Goal: Transaction & Acquisition: Purchase product/service

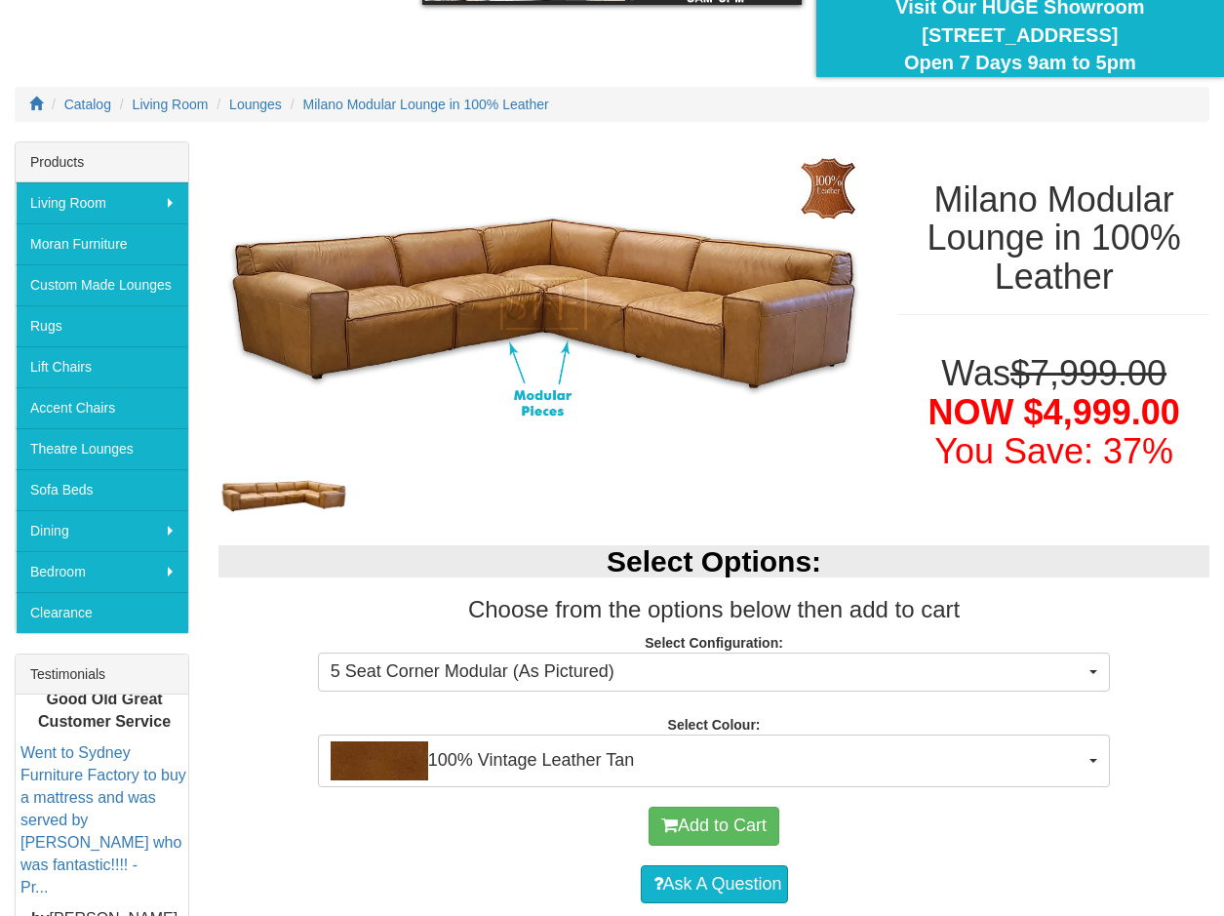
scroll to position [195, 0]
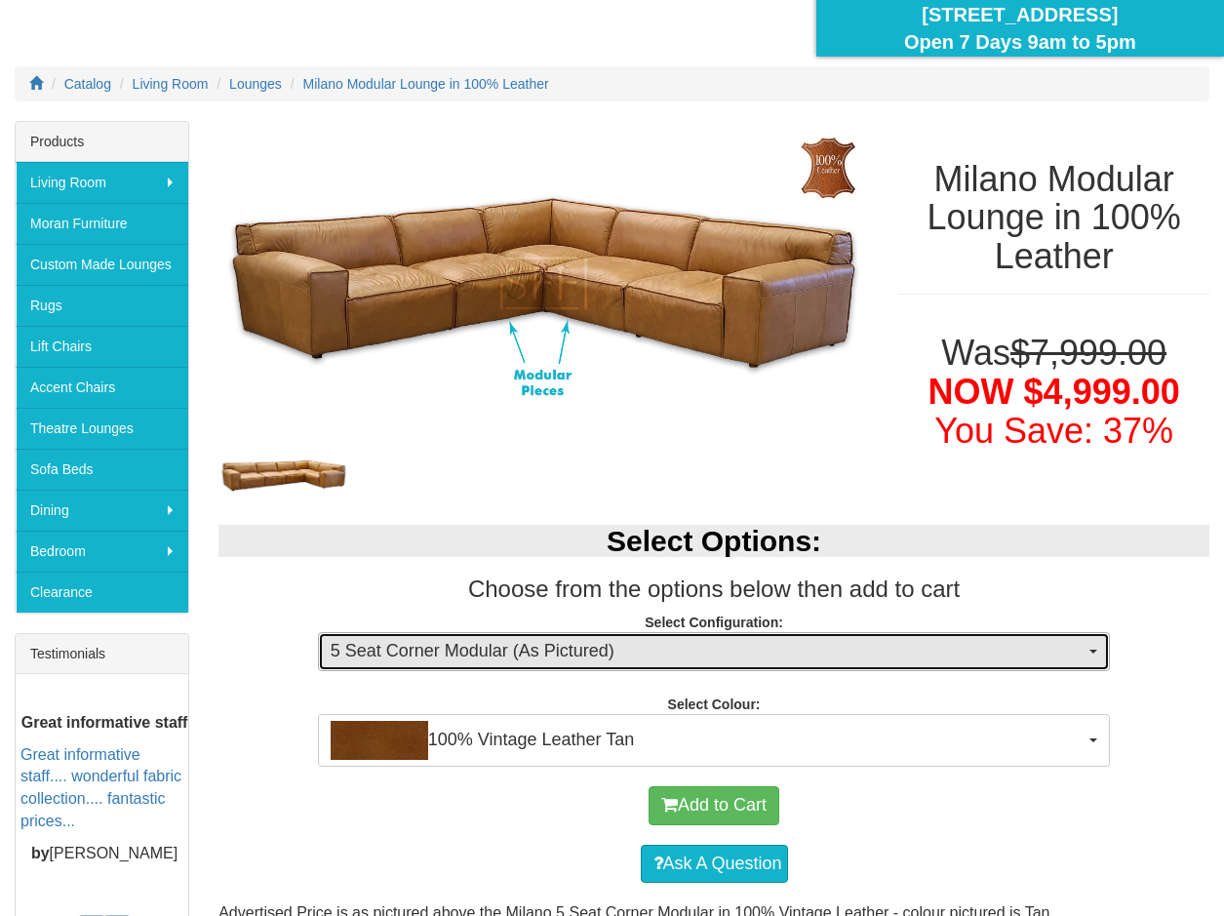
click at [1099, 656] on button "5 Seat Corner Modular (As Pictured)" at bounding box center [714, 651] width 793 height 39
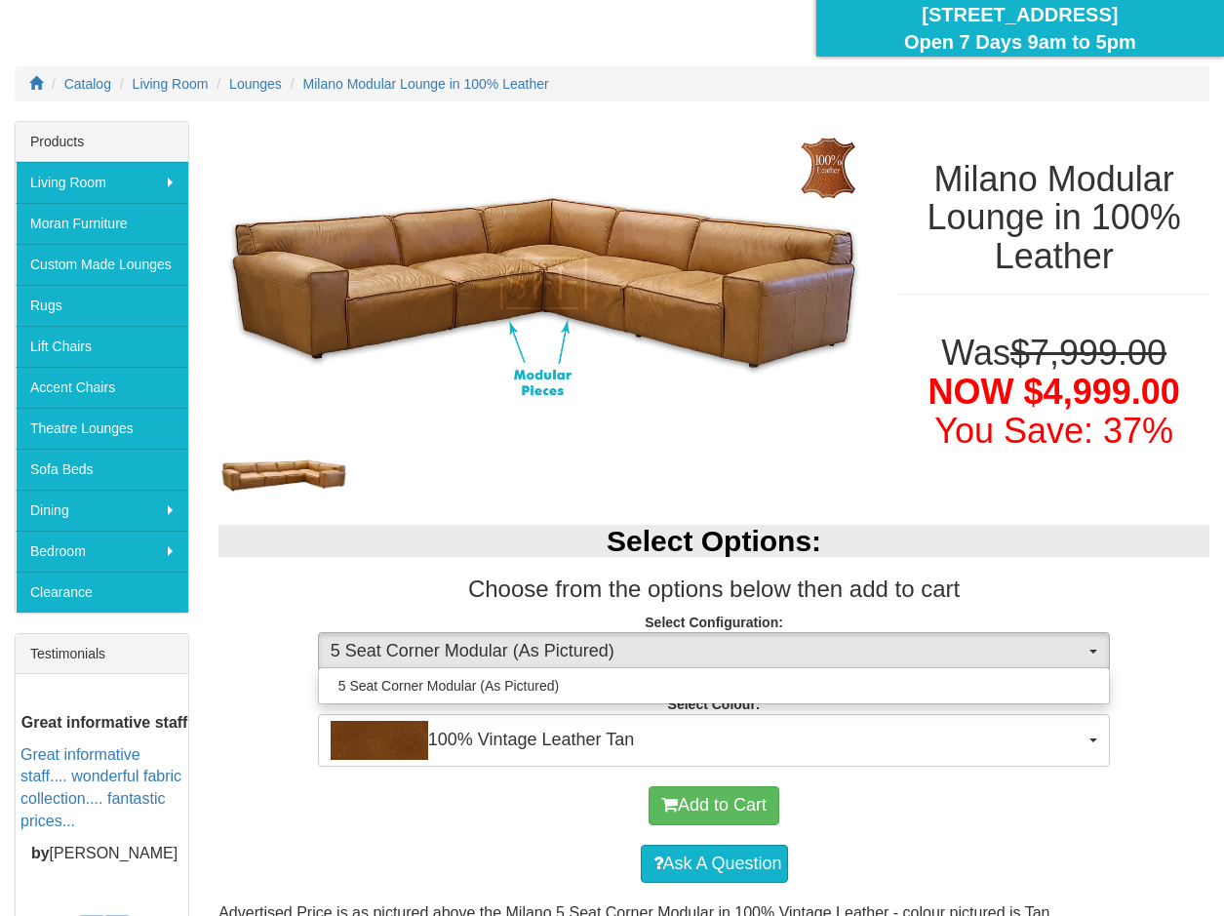
click at [1206, 736] on div "Select Options: Choose from the options below then add to cart Select Configura…" at bounding box center [714, 635] width 1020 height 260
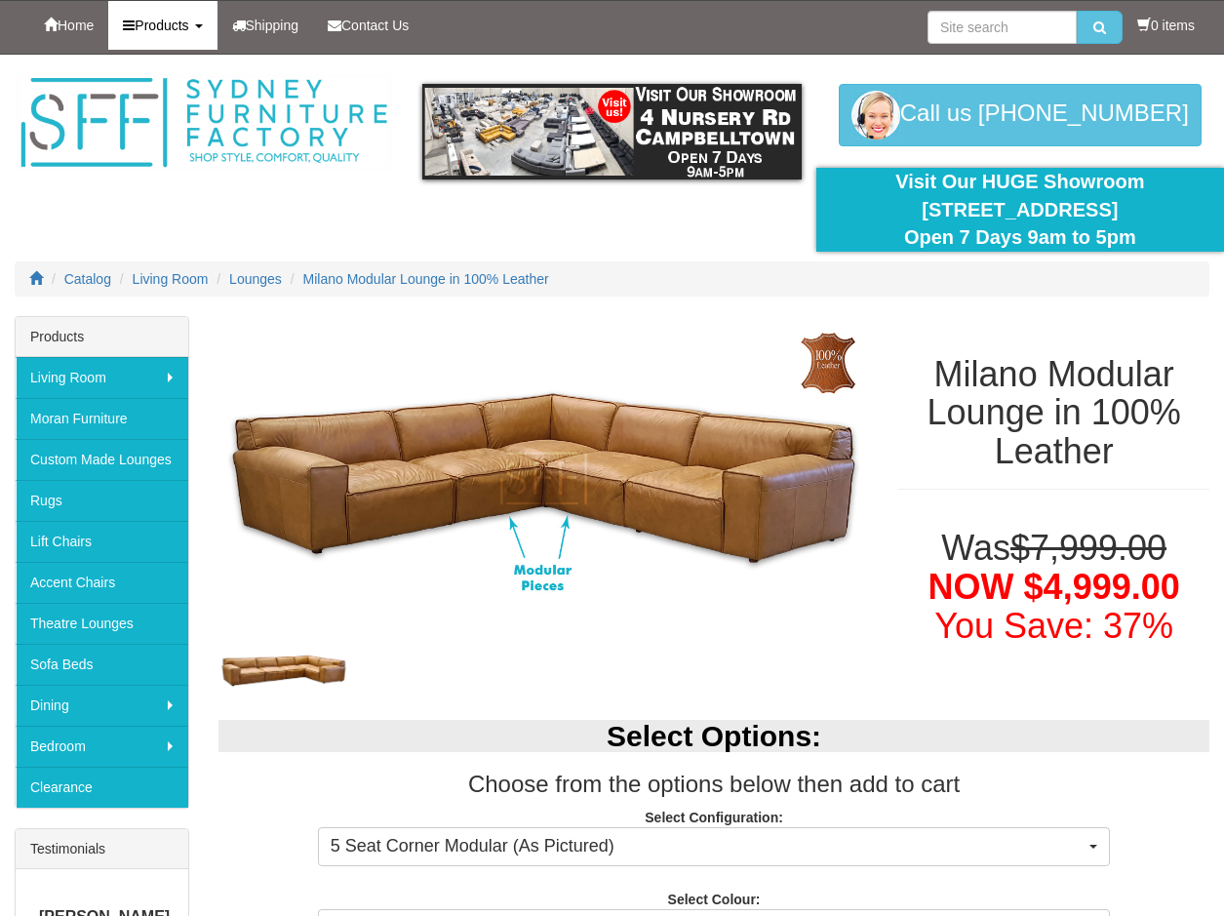
click at [172, 27] on span "Products" at bounding box center [162, 26] width 54 height 16
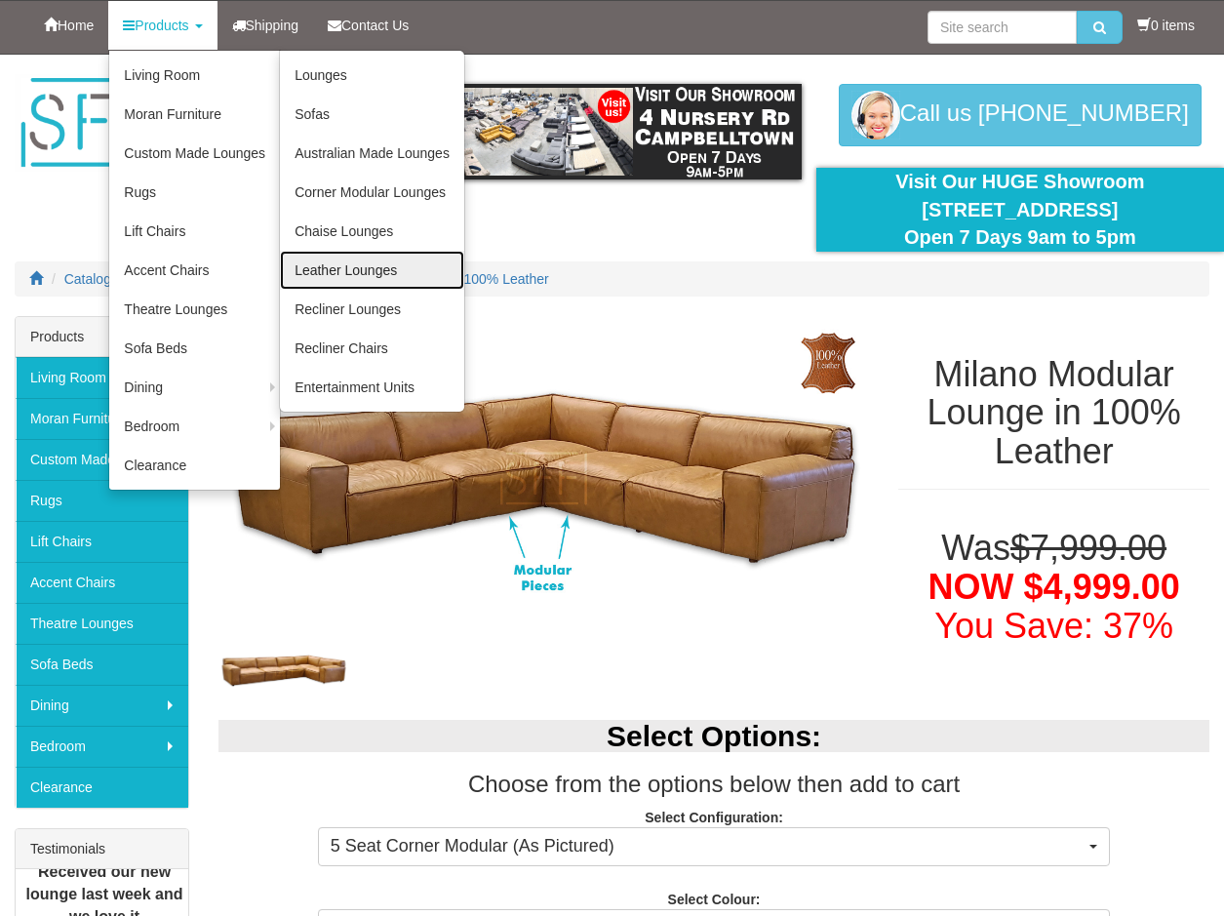
click at [372, 266] on link "Leather Lounges" at bounding box center [372, 270] width 184 height 39
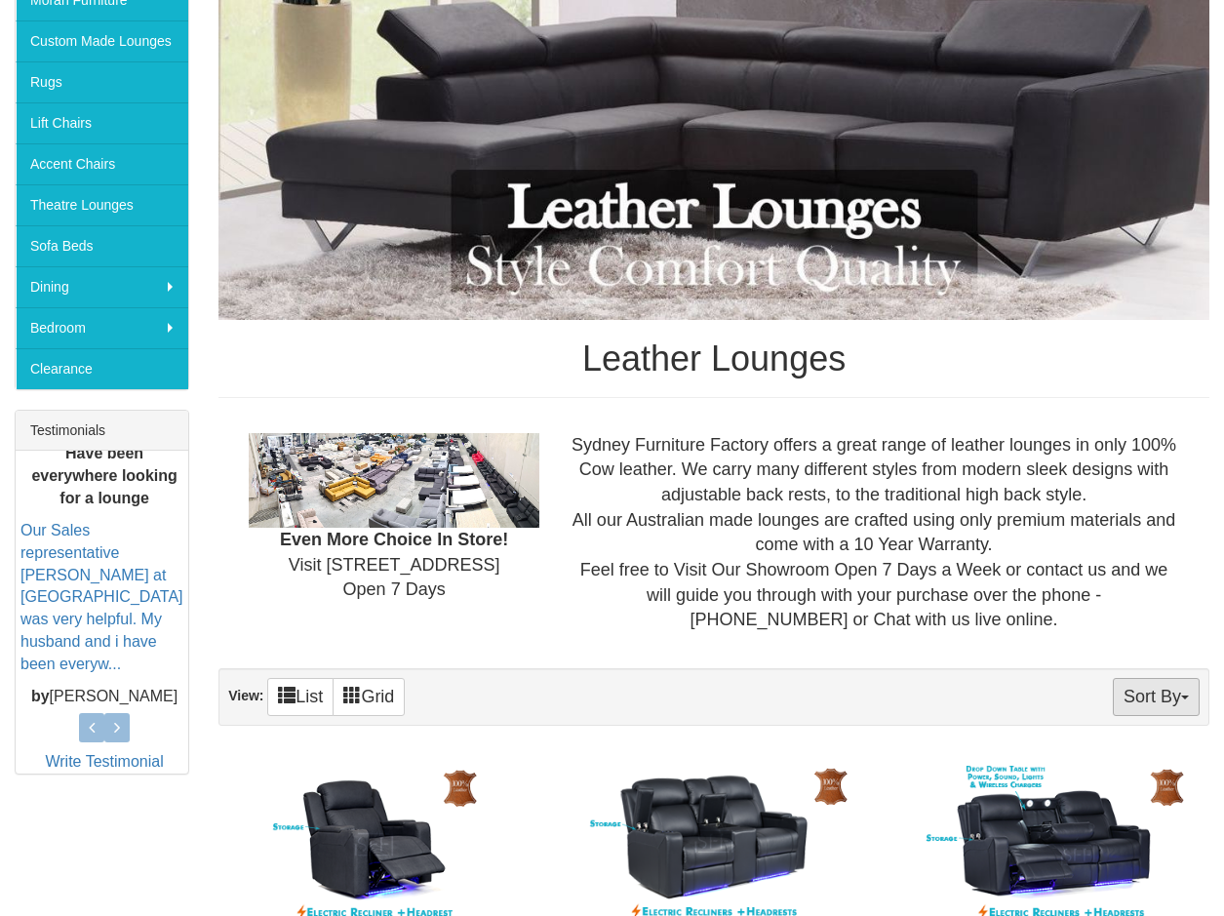
scroll to position [585, 0]
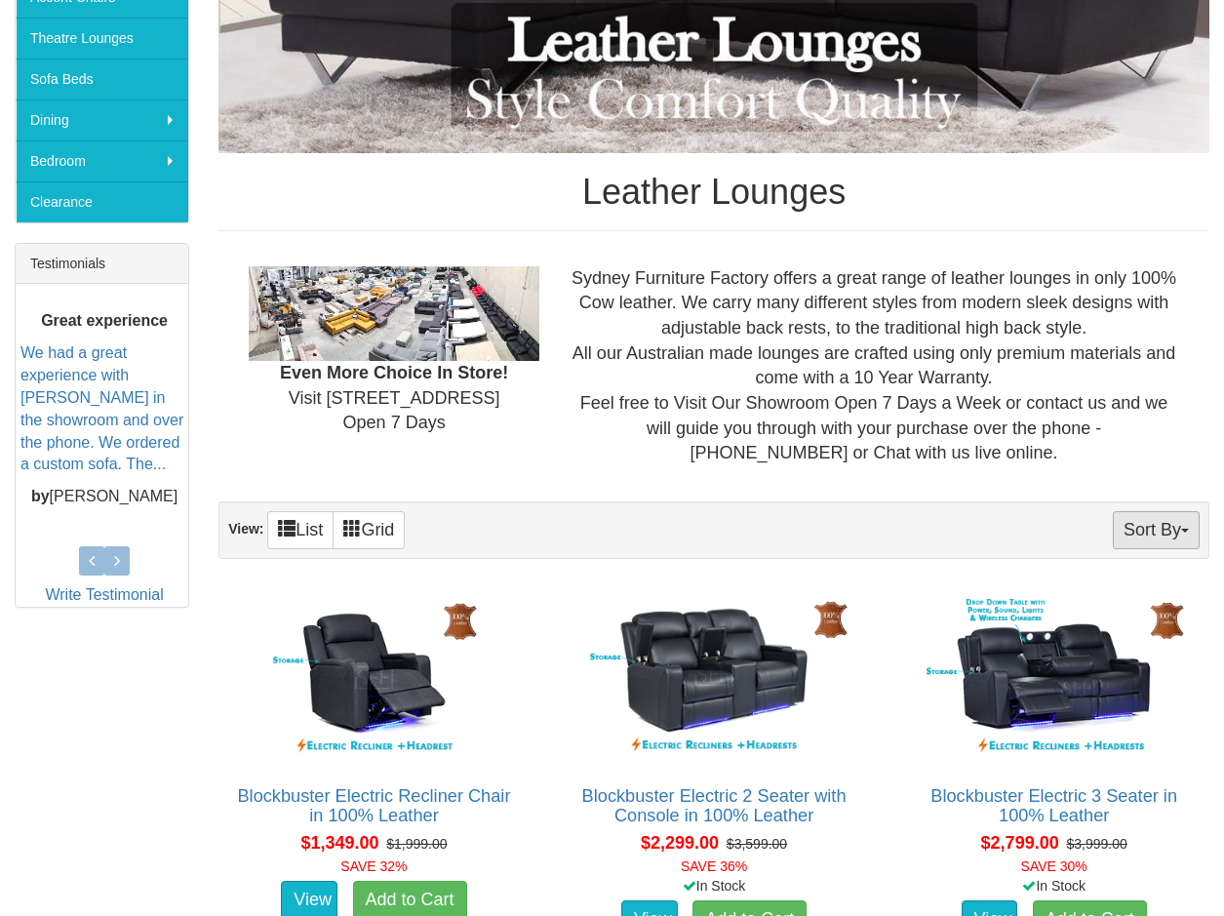
click at [1172, 534] on button "Sort By" at bounding box center [1156, 530] width 87 height 38
click at [1096, 600] on link "Price+" at bounding box center [1121, 594] width 154 height 25
